Goal: Information Seeking & Learning: Learn about a topic

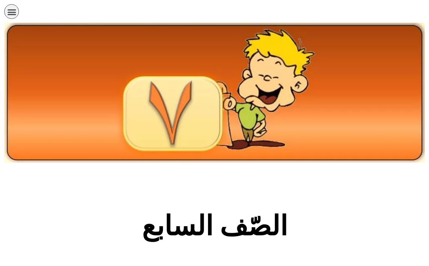
scroll to position [17, 0]
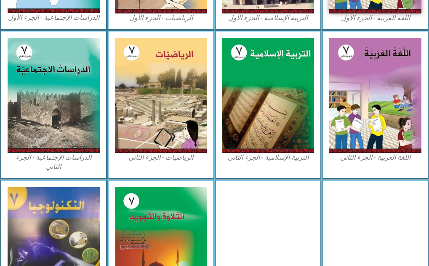
scroll to position [437, 0]
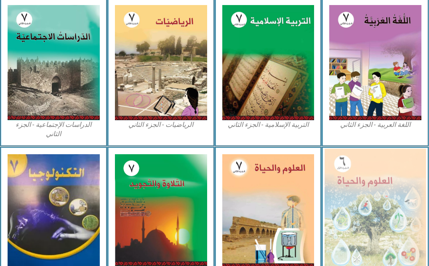
click at [393, 174] on img at bounding box center [374, 211] width 101 height 124
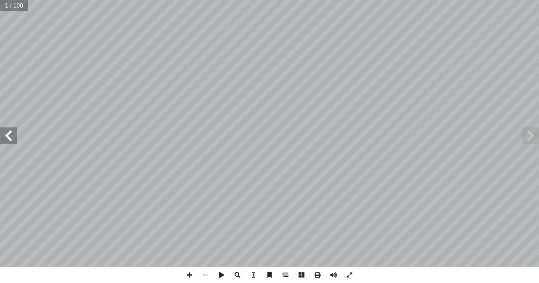
click at [12, 137] on span at bounding box center [8, 136] width 17 height 17
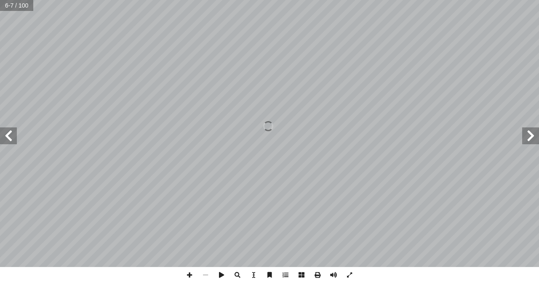
click at [12, 137] on span at bounding box center [8, 136] width 17 height 17
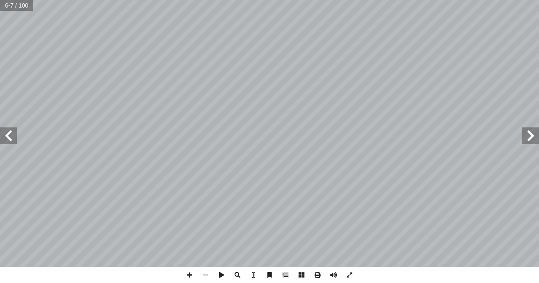
click at [12, 137] on span at bounding box center [8, 136] width 17 height 17
click at [435, 138] on span at bounding box center [530, 136] width 17 height 17
click at [188, 266] on span at bounding box center [189, 275] width 16 height 16
click at [288, 266] on div "8 ولى؟ أ ضافته لقطعة الخبز ال� إ ا ثر الملح الذي تم أ ا ما الغذائية من التعفن؟ …" at bounding box center [269, 141] width 539 height 283
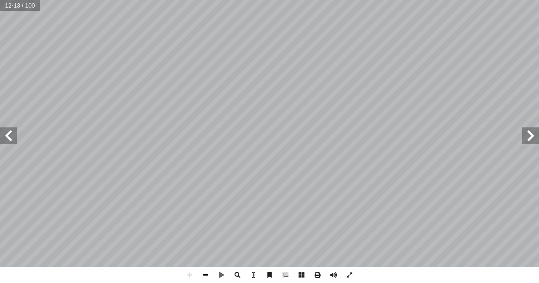
click at [208, 266] on span at bounding box center [205, 275] width 16 height 16
click at [7, 140] on span at bounding box center [8, 136] width 17 height 17
click at [48, 0] on html "الصفحة الرئيسية الصف الأول الصف الثاني الصف الثالث الصف الرابع الصف الخامس الصف…" at bounding box center [269, 38] width 539 height 77
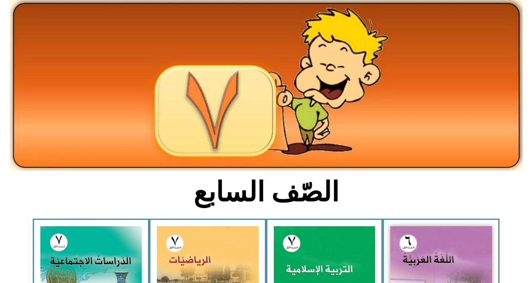
scroll to position [68, 0]
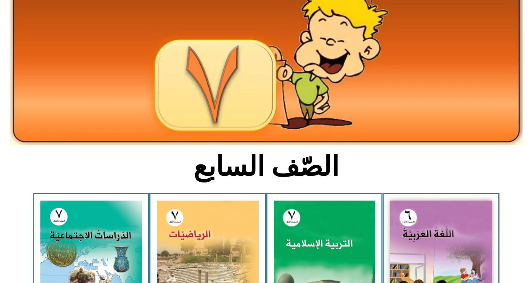
drag, startPoint x: 538, startPoint y: 67, endPoint x: 538, endPoint y: 92, distance: 24.8
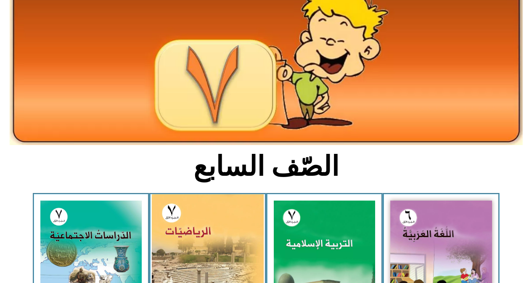
click at [225, 218] on img at bounding box center [208, 264] width 112 height 140
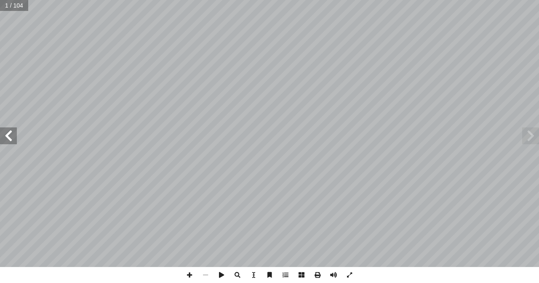
click at [3, 142] on span at bounding box center [8, 136] width 17 height 17
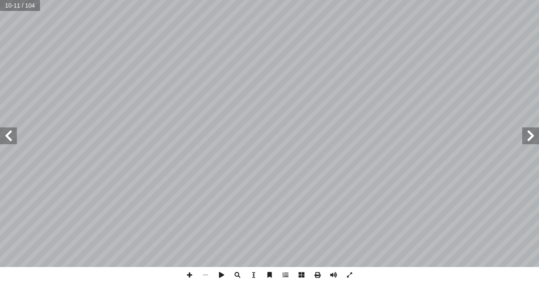
click at [3, 142] on span at bounding box center [8, 136] width 17 height 17
click at [190, 282] on span at bounding box center [189, 275] width 16 height 16
